Goal: Information Seeking & Learning: Learn about a topic

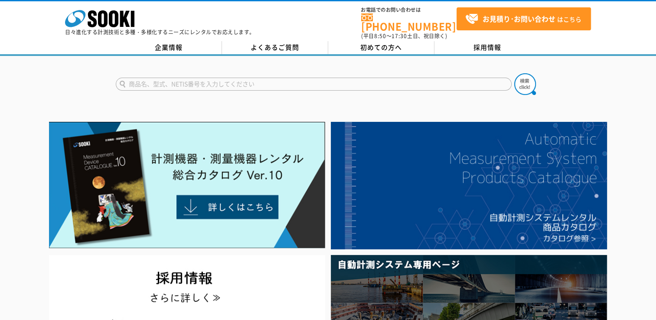
click at [184, 79] on input "text" at bounding box center [314, 84] width 396 height 13
type input "酸素濃度"
click at [514, 73] on button at bounding box center [525, 84] width 22 height 22
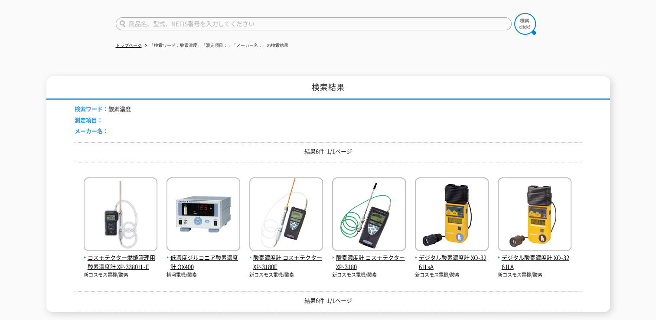
scroll to position [130, 0]
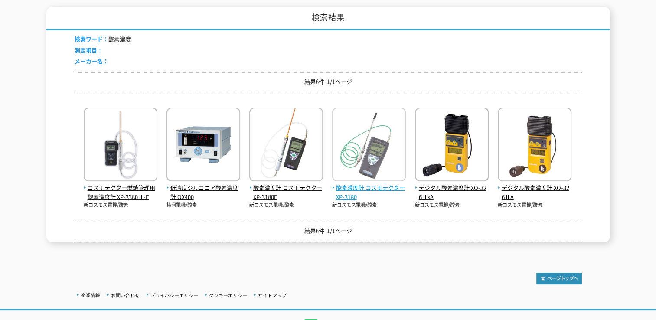
click at [344, 147] on img at bounding box center [369, 146] width 74 height 76
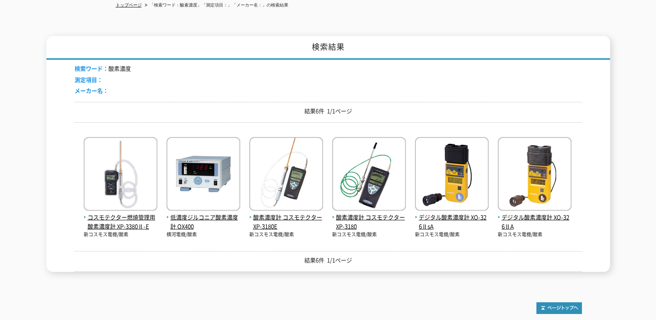
scroll to position [0, 0]
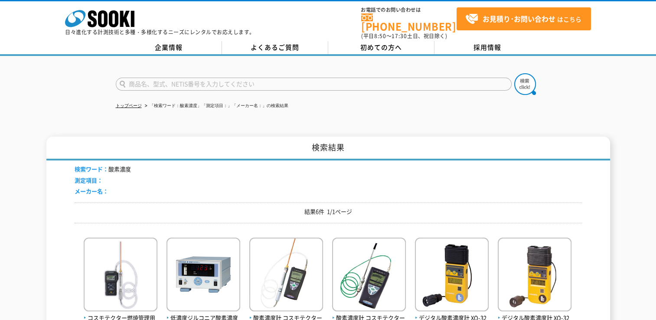
click at [186, 78] on input "text" at bounding box center [314, 84] width 396 height 13
type input "酸素"
click at [526, 82] on img at bounding box center [525, 84] width 22 height 22
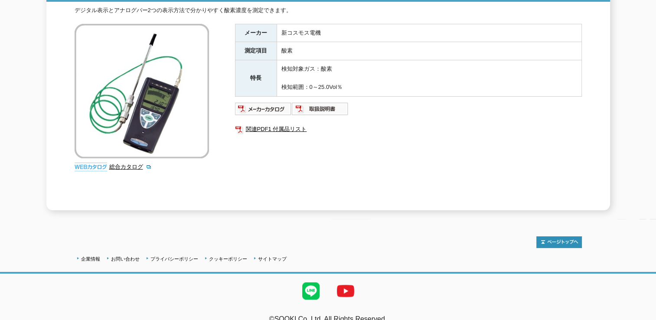
scroll to position [145, 0]
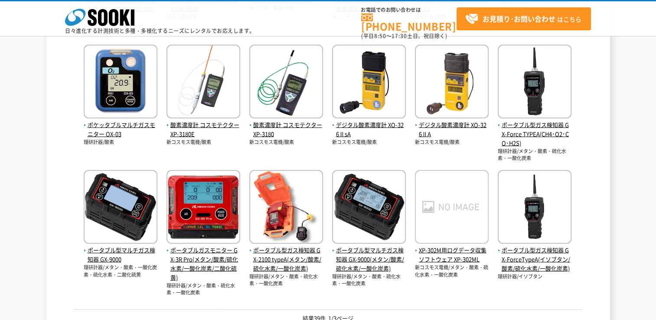
scroll to position [390, 0]
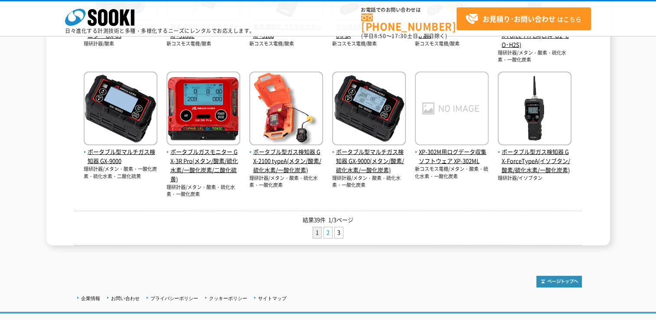
click at [329, 235] on link "2" at bounding box center [328, 232] width 8 height 11
click at [327, 227] on link "2" at bounding box center [328, 232] width 8 height 11
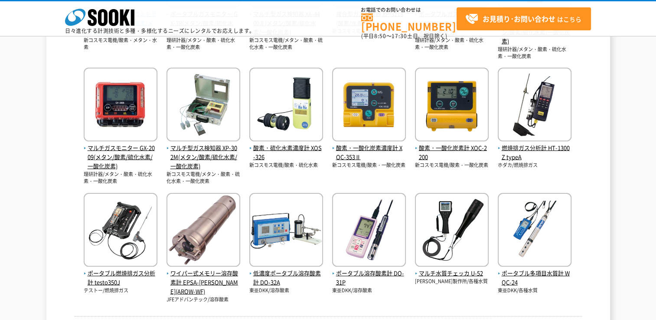
scroll to position [304, 0]
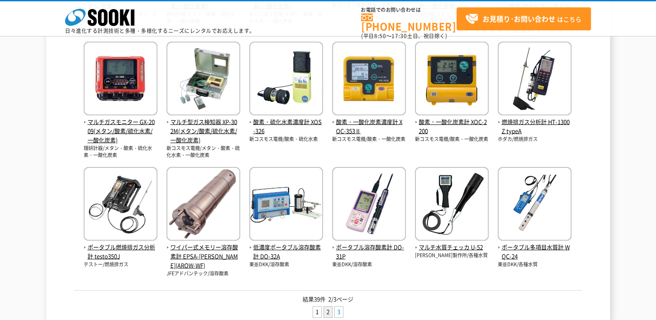
click at [335, 307] on link "3" at bounding box center [339, 312] width 8 height 11
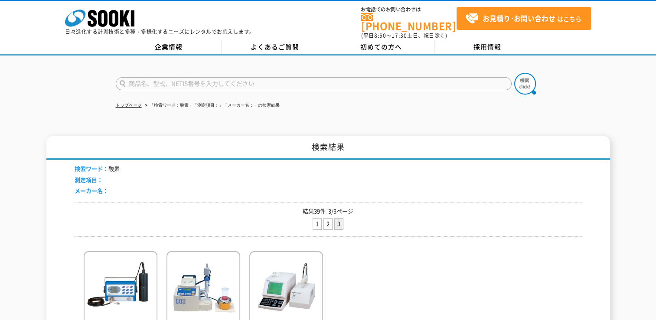
scroll to position [173, 0]
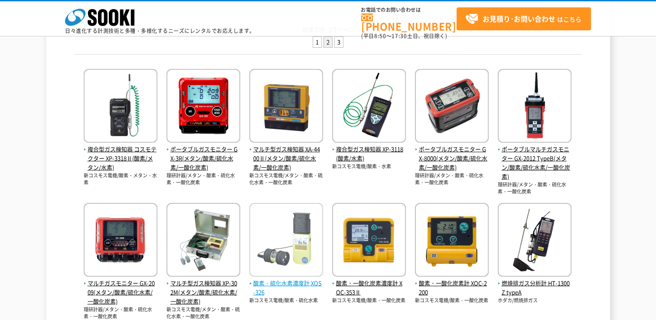
scroll to position [130, 0]
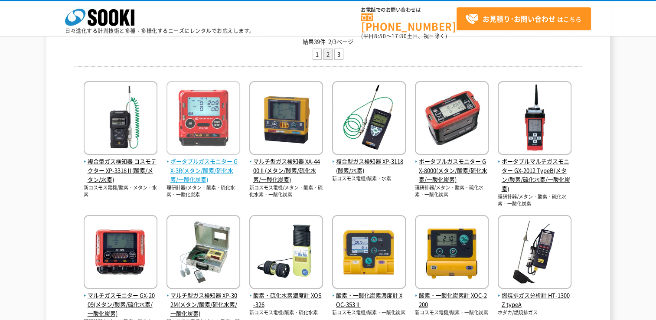
click at [227, 156] on img at bounding box center [204, 119] width 74 height 76
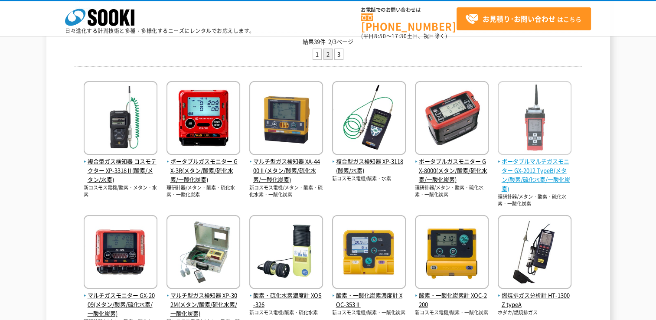
click at [520, 167] on span "ポータブルマルチガスモニター GX-2012 TypeB(メタン/酸素/硫化水素/一酸化炭素)" at bounding box center [535, 175] width 74 height 36
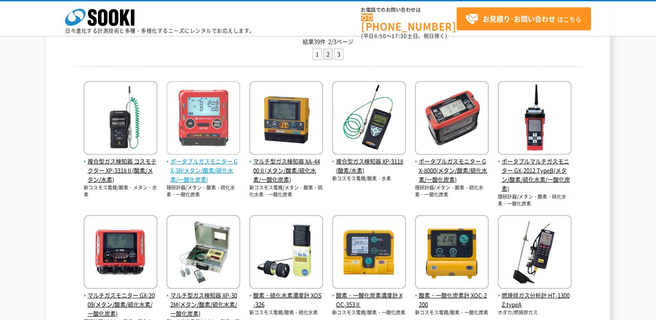
click at [212, 126] on img at bounding box center [204, 119] width 74 height 76
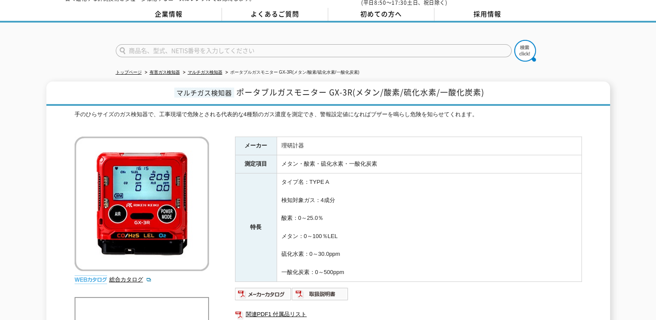
scroll to position [87, 0]
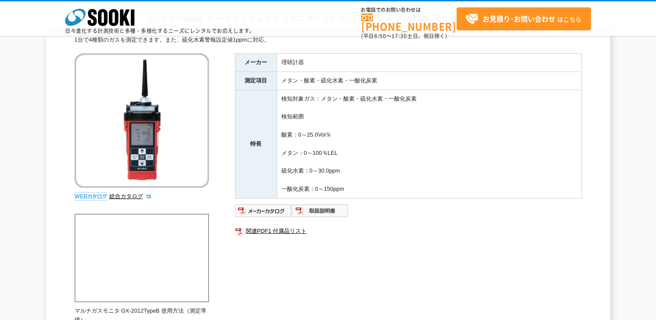
scroll to position [173, 0]
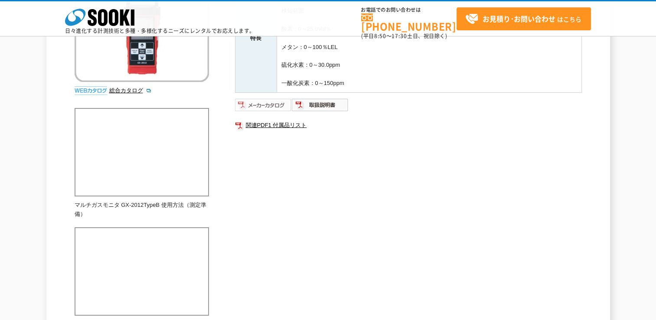
click at [277, 101] on img at bounding box center [263, 105] width 57 height 14
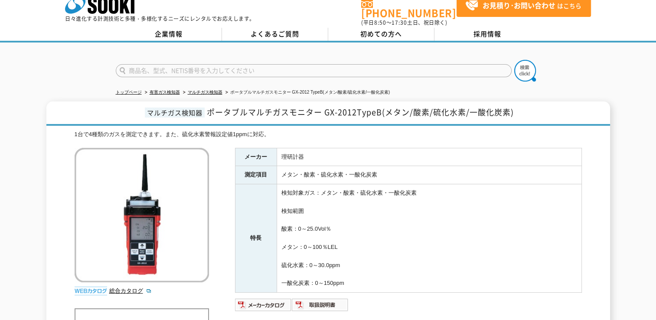
scroll to position [0, 0]
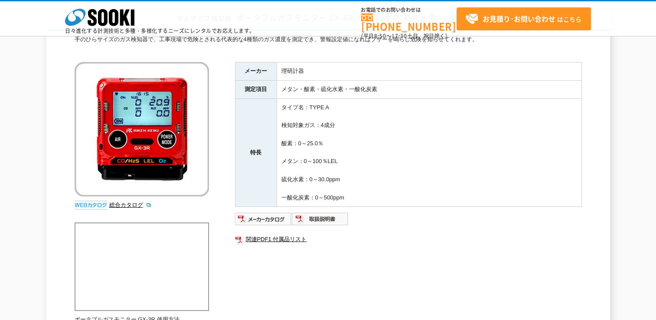
scroll to position [130, 0]
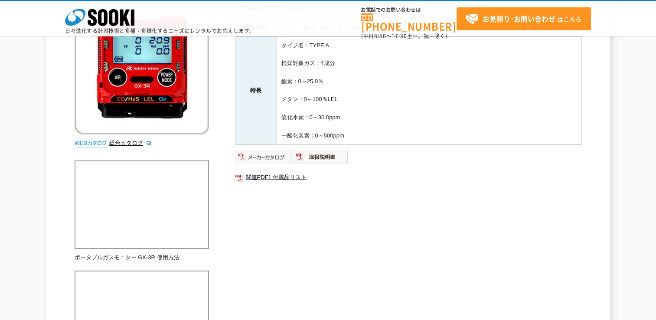
click at [271, 150] on img at bounding box center [263, 157] width 57 height 14
